Goal: Task Accomplishment & Management: Use online tool/utility

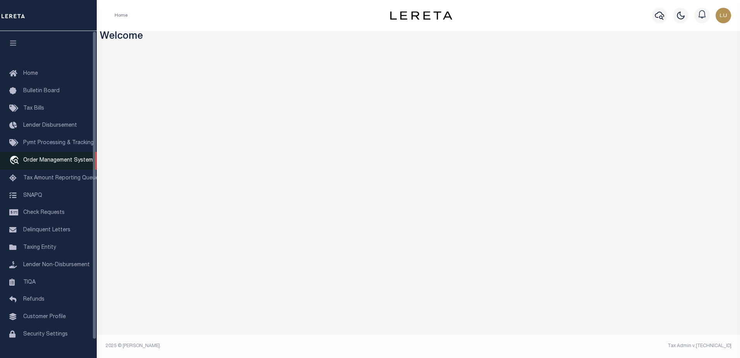
click at [50, 163] on span "Order Management System" at bounding box center [58, 160] width 70 height 5
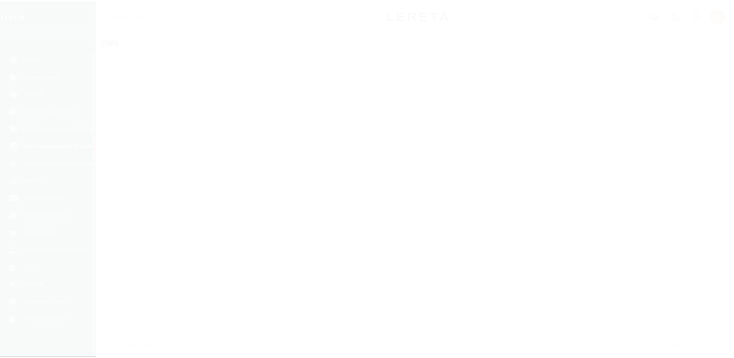
scroll to position [19, 0]
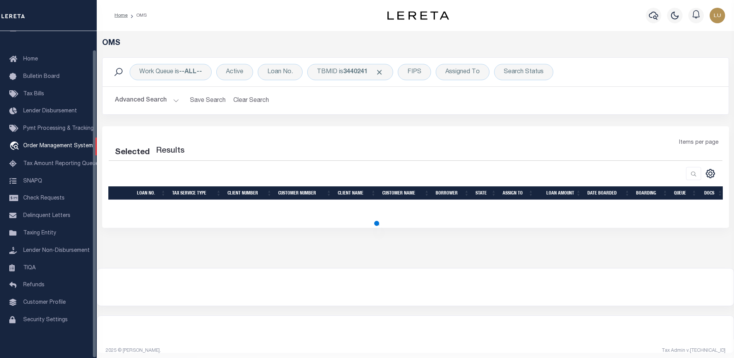
select select "200"
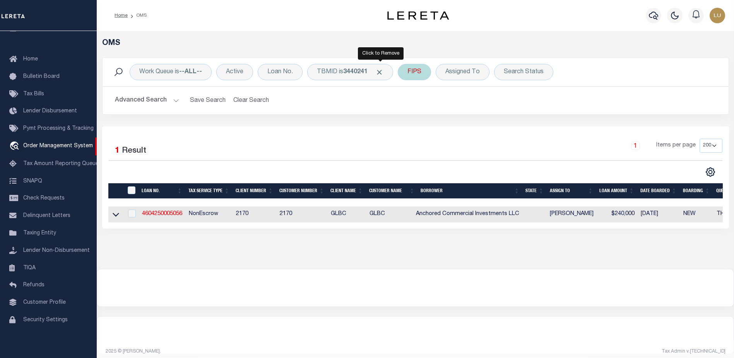
click at [380, 72] on span "Click to Remove" at bounding box center [379, 72] width 8 height 8
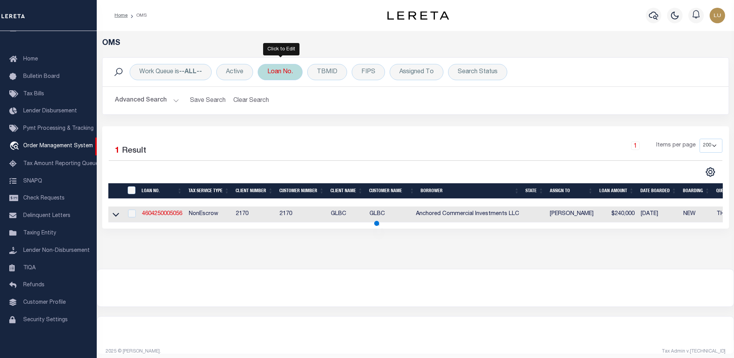
click at [268, 71] on div "Loan No." at bounding box center [280, 72] width 45 height 16
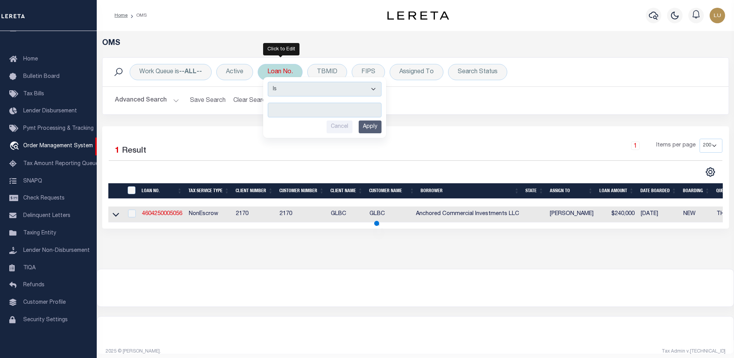
type input "10091645"
click at [377, 128] on input "Apply" at bounding box center [370, 126] width 23 height 13
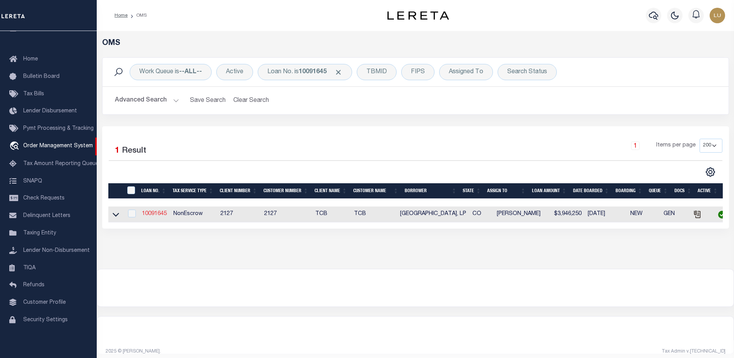
click at [149, 216] on link "10091645" at bounding box center [154, 213] width 25 height 5
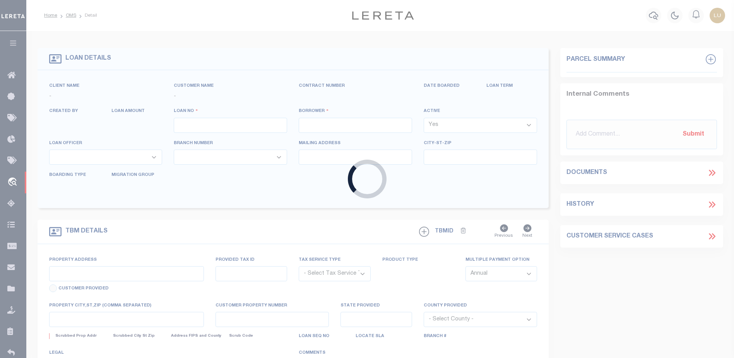
type input "10091645"
type input "[GEOGRAPHIC_DATA], LP"
select select
select select "NonEscrow"
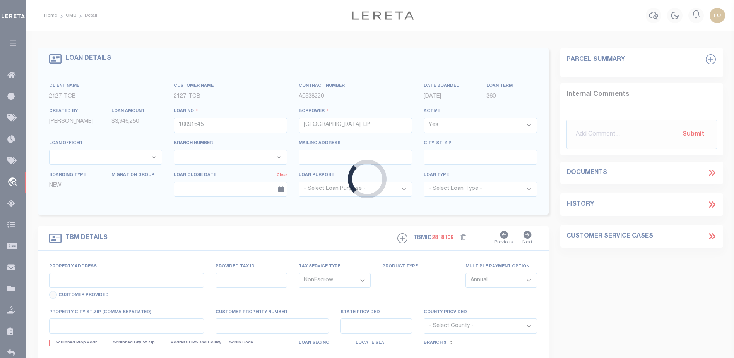
type input "30090 US Highway 160"
type input "Durango CO 81303"
type input "CO"
select select "[GEOGRAPHIC_DATA]"
select select "44638"
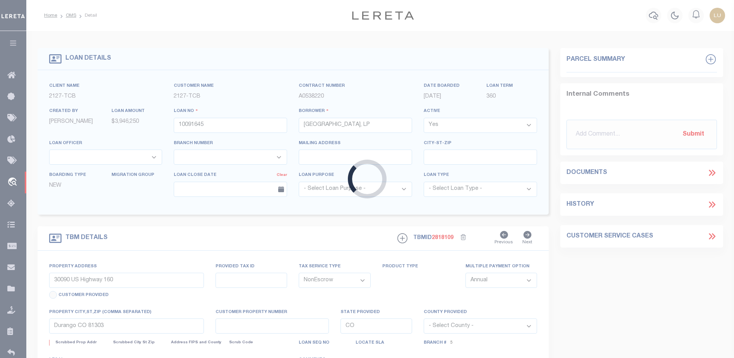
select select "2377"
select select "2"
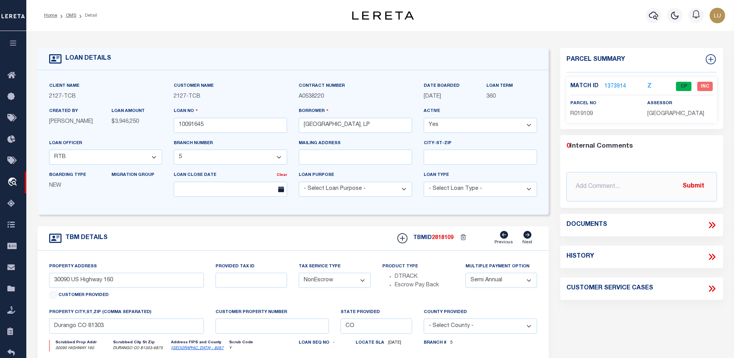
click at [616, 82] on link "1373914" at bounding box center [616, 86] width 22 height 8
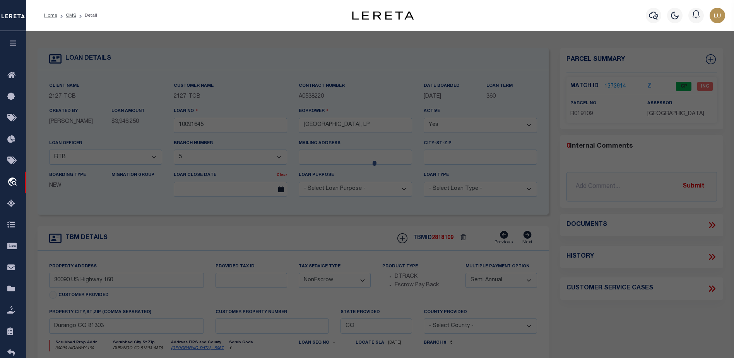
checkbox input "false"
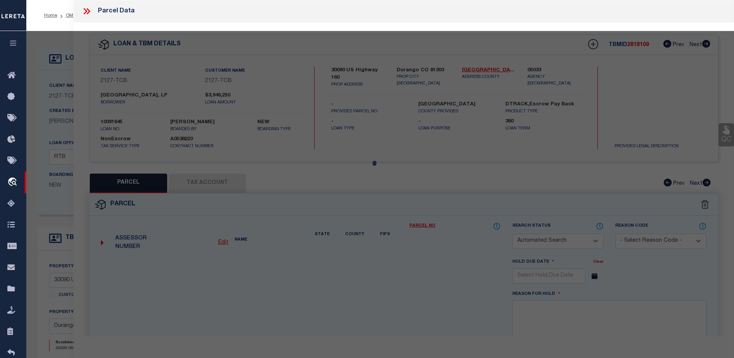
select select "CP"
type input "DURANGO RV PARK LP"
select select
type input "30090 E US HWY 160, 30092 US HWY 160"
type input "DURANGO CO"
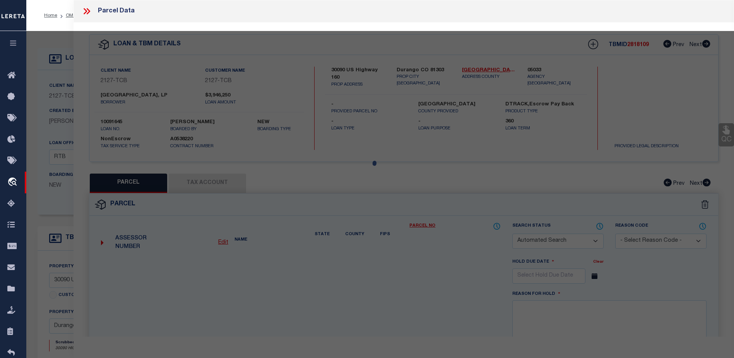
type textarea "Tract: A Section: 12 Township: 34 Range: 9 LOOSE/[PERSON_NAME]/[PERSON_NAME] V …"
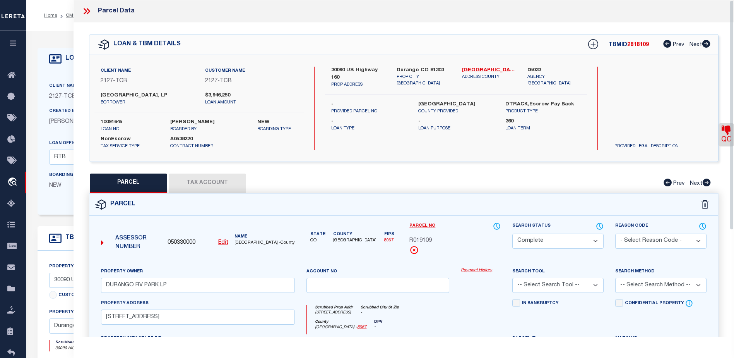
click at [481, 272] on link "Payment History" at bounding box center [481, 270] width 40 height 7
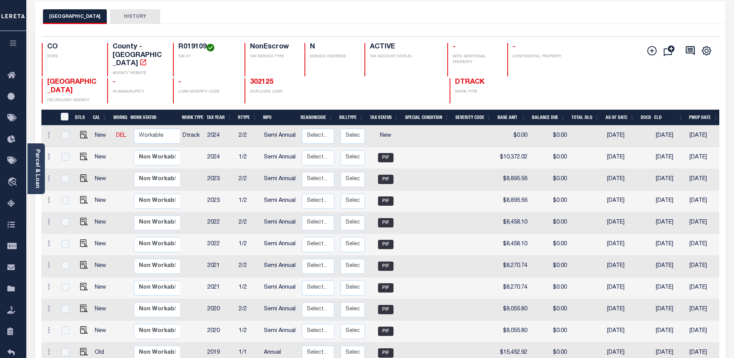
scroll to position [147, 0]
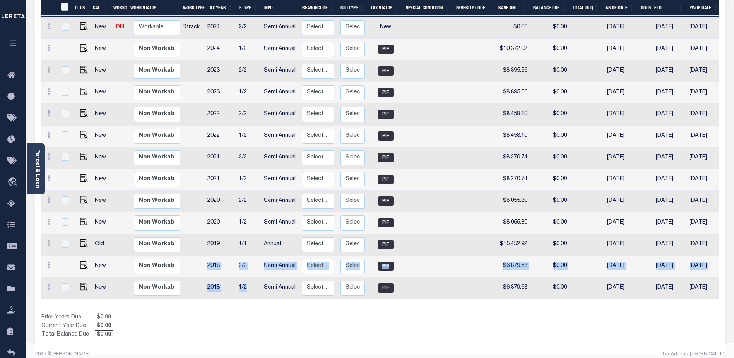
drag, startPoint x: 249, startPoint y: 279, endPoint x: 197, endPoint y: 257, distance: 55.7
click at [197, 257] on tbody "New DEL Non Workable Workable Dtrack 2024 2/2 Semi Annual Select... Payment Rev…" at bounding box center [431, 158] width 781 height 282
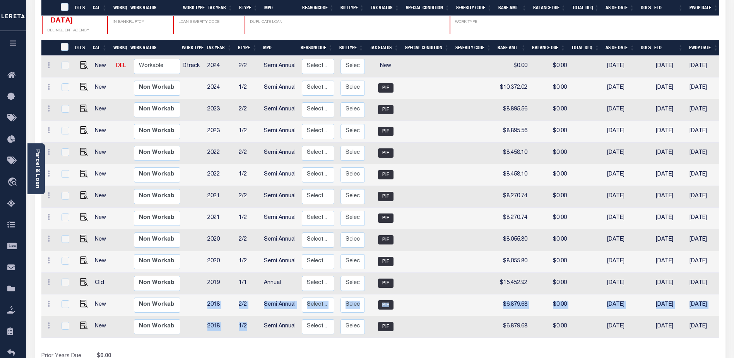
scroll to position [0, 0]
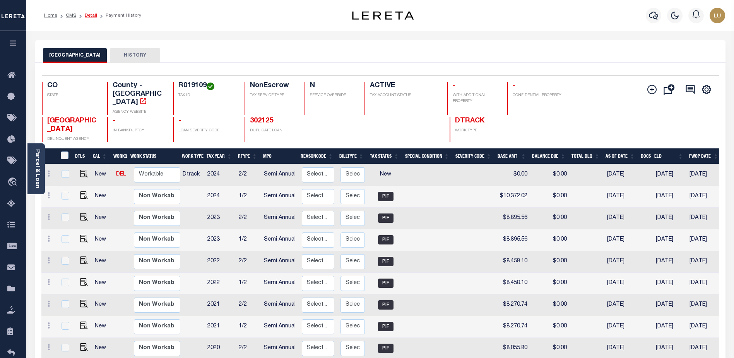
click at [92, 16] on link "Detail" at bounding box center [91, 15] width 12 height 5
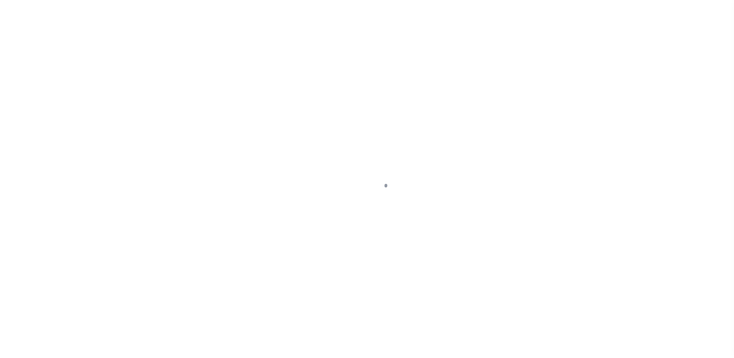
select select "NonEscrow"
type input "30090 US Highway 160"
type input "Durango CO 81303"
type input "CO"
select select "[GEOGRAPHIC_DATA]"
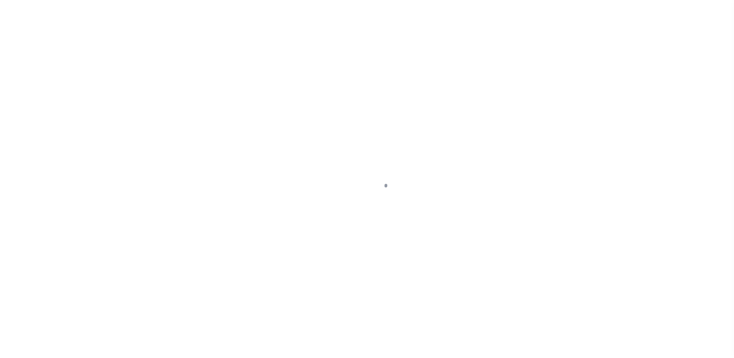
select select "44638"
select select "2377"
select select "2"
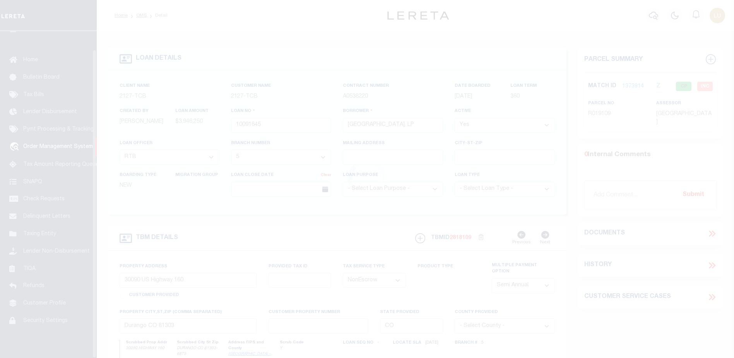
scroll to position [19, 0]
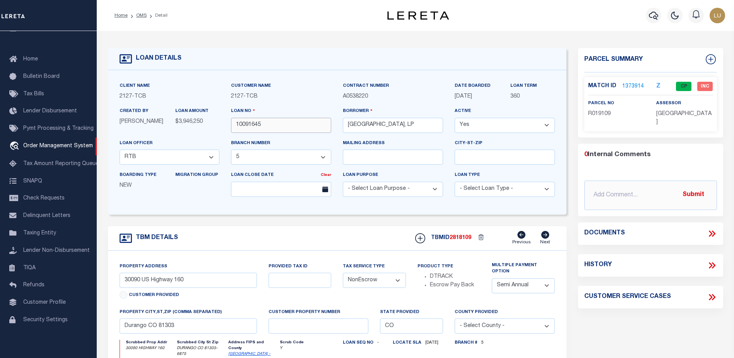
click at [256, 118] on input "10091645" at bounding box center [281, 125] width 100 height 15
click at [253, 122] on input "10091645" at bounding box center [281, 125] width 100 height 15
click at [252, 122] on input "10091645" at bounding box center [281, 125] width 100 height 15
